Goal: Manage account settings

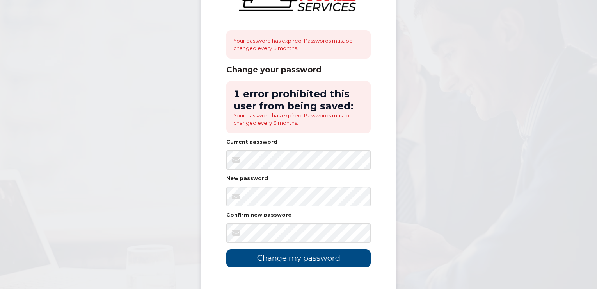
scroll to position [113, 0]
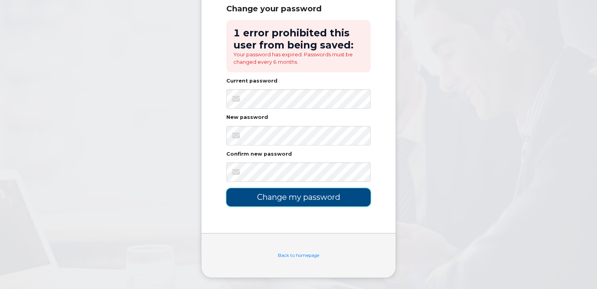
click at [290, 191] on input "Change my password" at bounding box center [298, 197] width 144 height 18
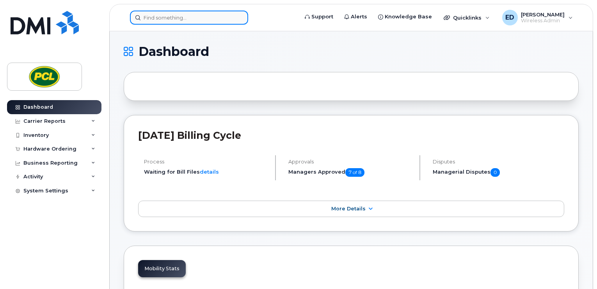
click at [188, 21] on input at bounding box center [189, 18] width 118 height 14
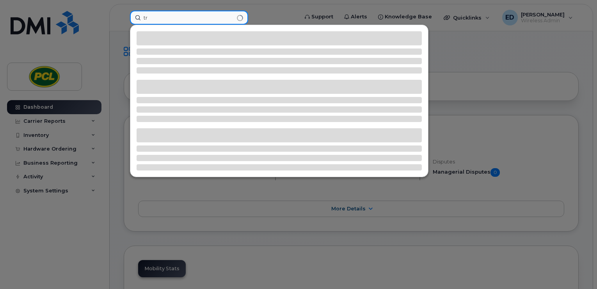
type input "t"
type input "w"
